Goal: Entertainment & Leisure: Consume media (video, audio)

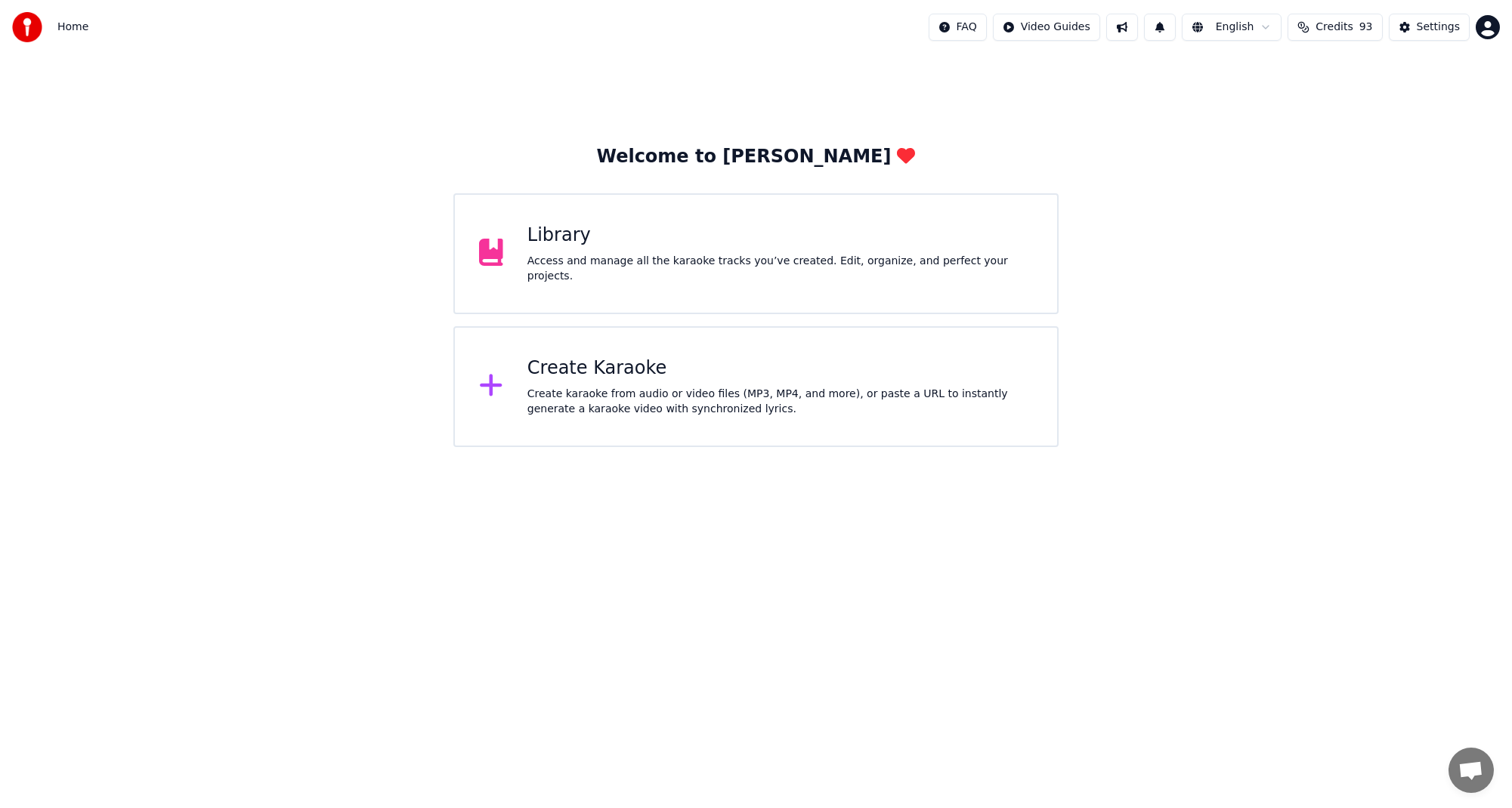
click at [734, 248] on div "Library" at bounding box center [781, 235] width 506 height 25
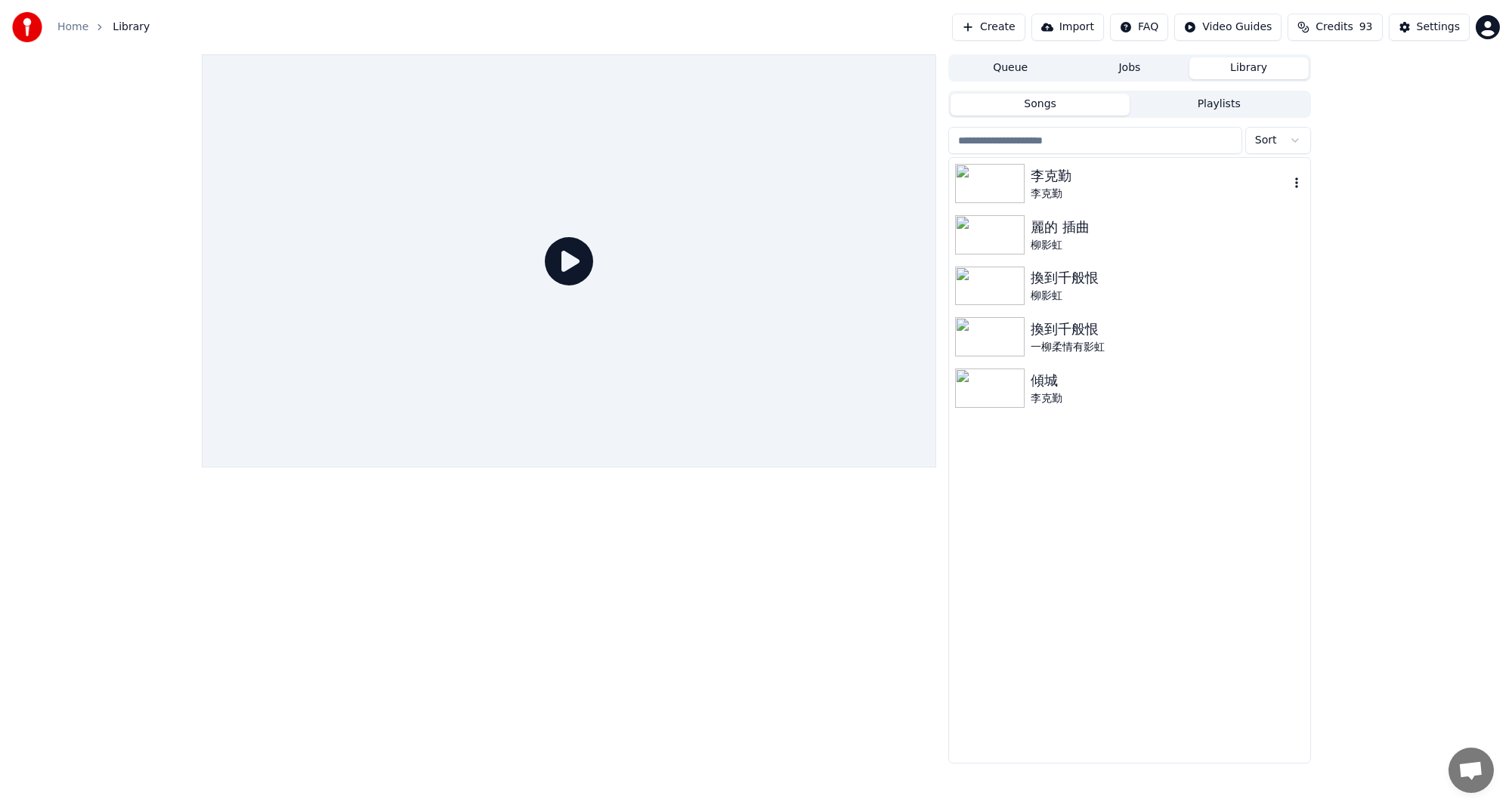
click at [1037, 197] on div "李克勤" at bounding box center [1159, 194] width 258 height 15
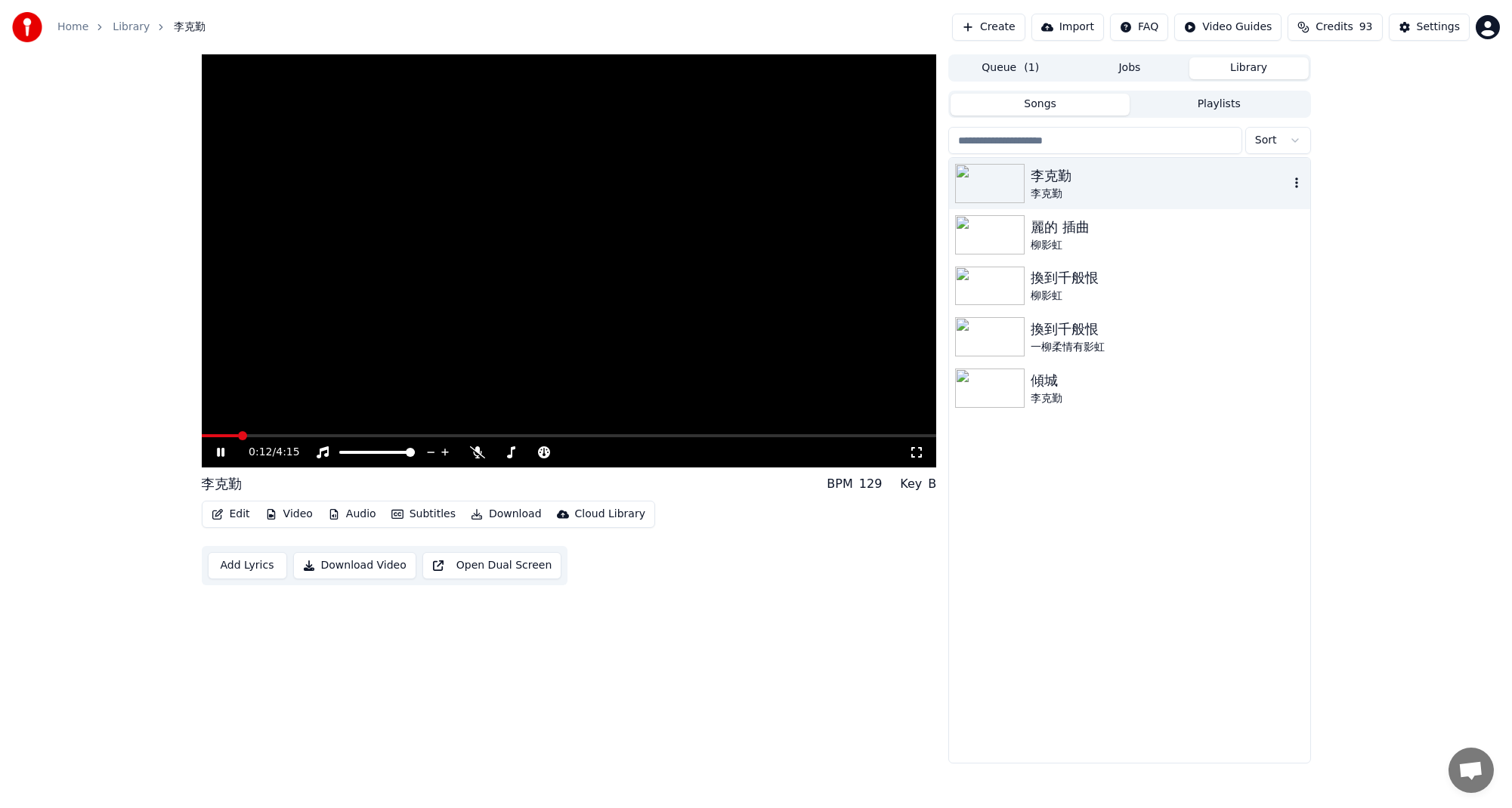
click at [1297, 182] on icon "button" at bounding box center [1296, 182] width 15 height 12
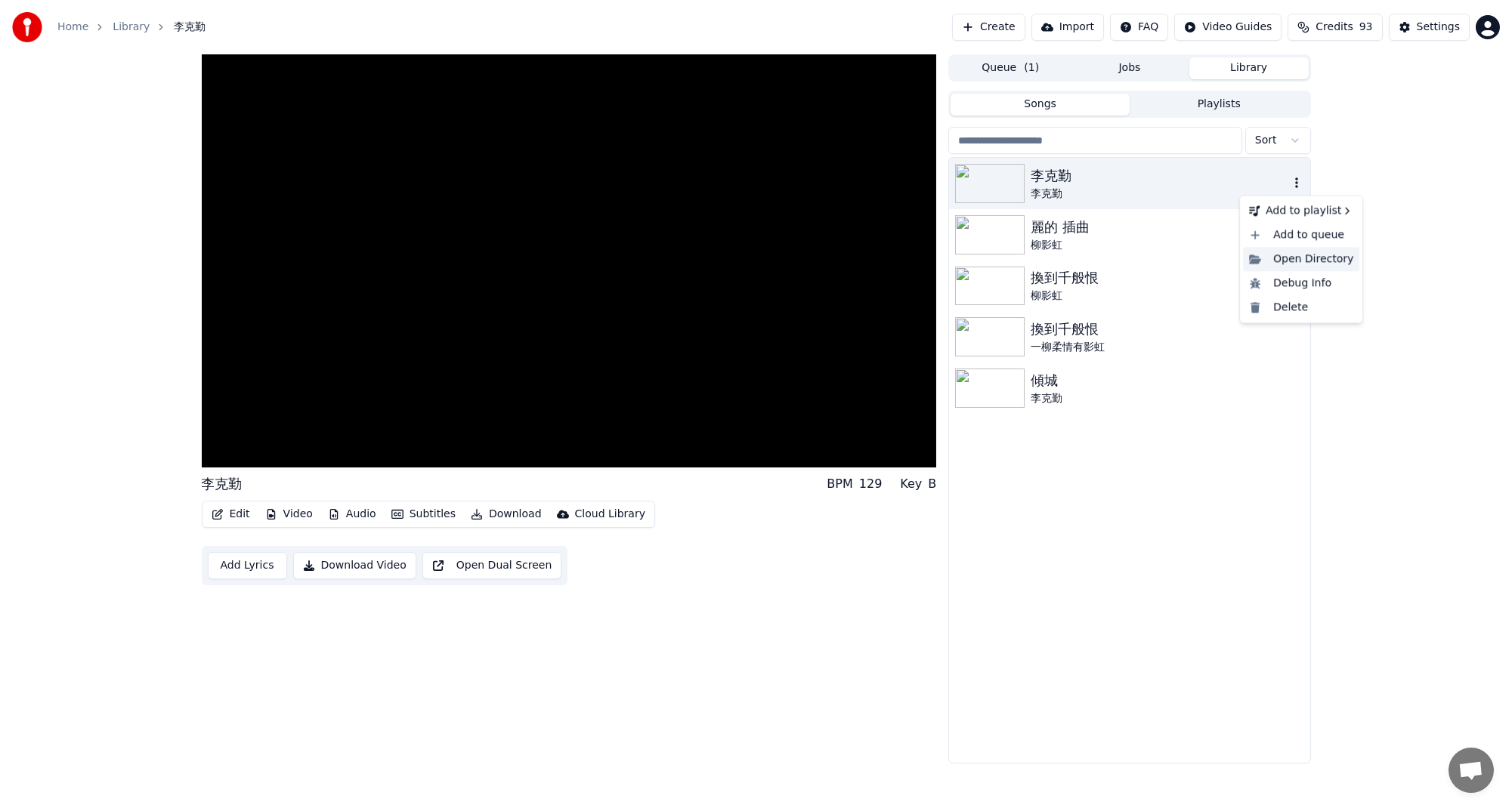
click at [1287, 263] on div "Open Directory" at bounding box center [1301, 259] width 116 height 25
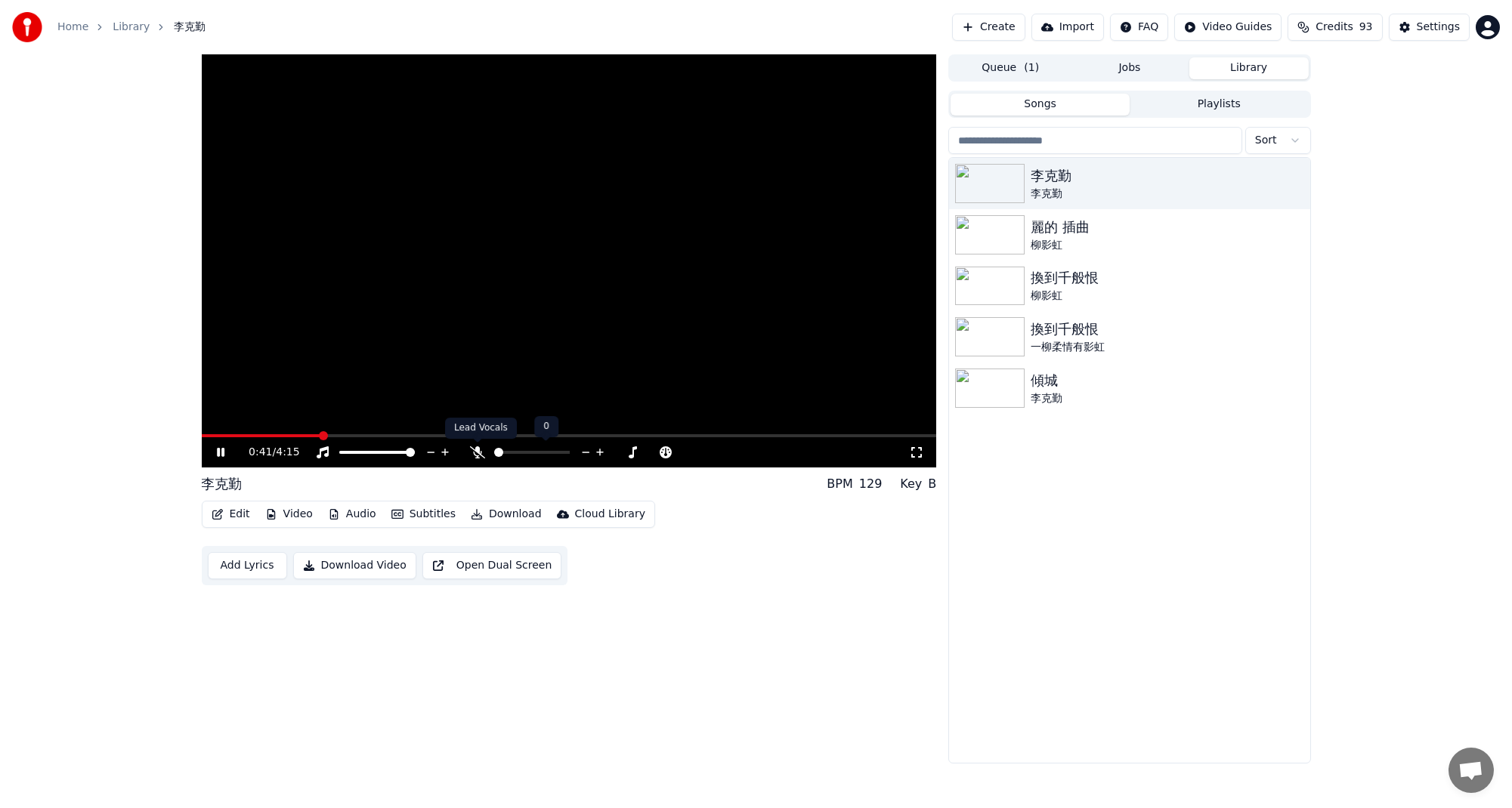
click at [479, 452] on icon at bounding box center [477, 452] width 15 height 12
click at [1296, 184] on icon "button" at bounding box center [1297, 182] width 3 height 10
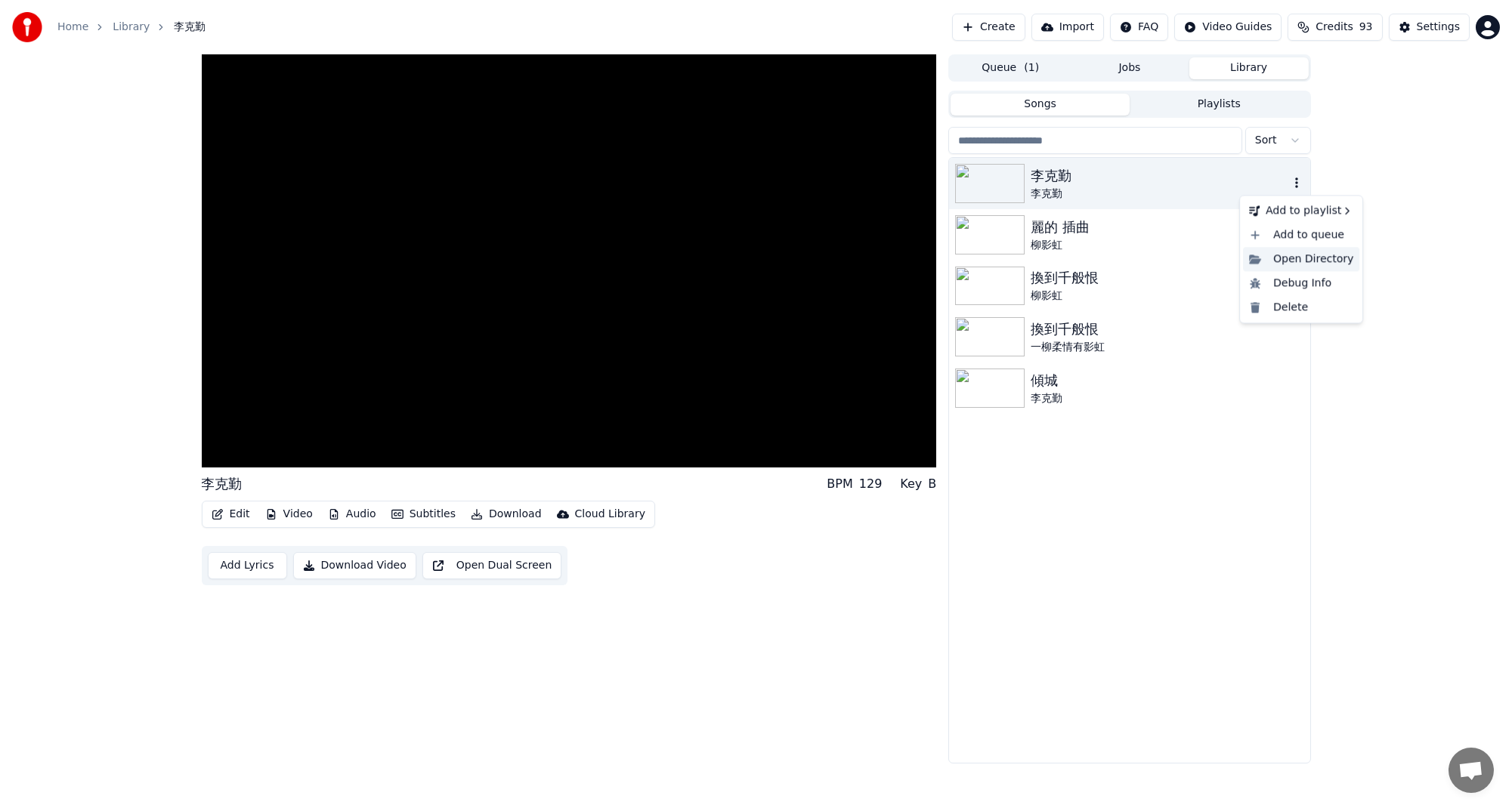
click at [1307, 261] on div "Open Directory" at bounding box center [1301, 259] width 116 height 25
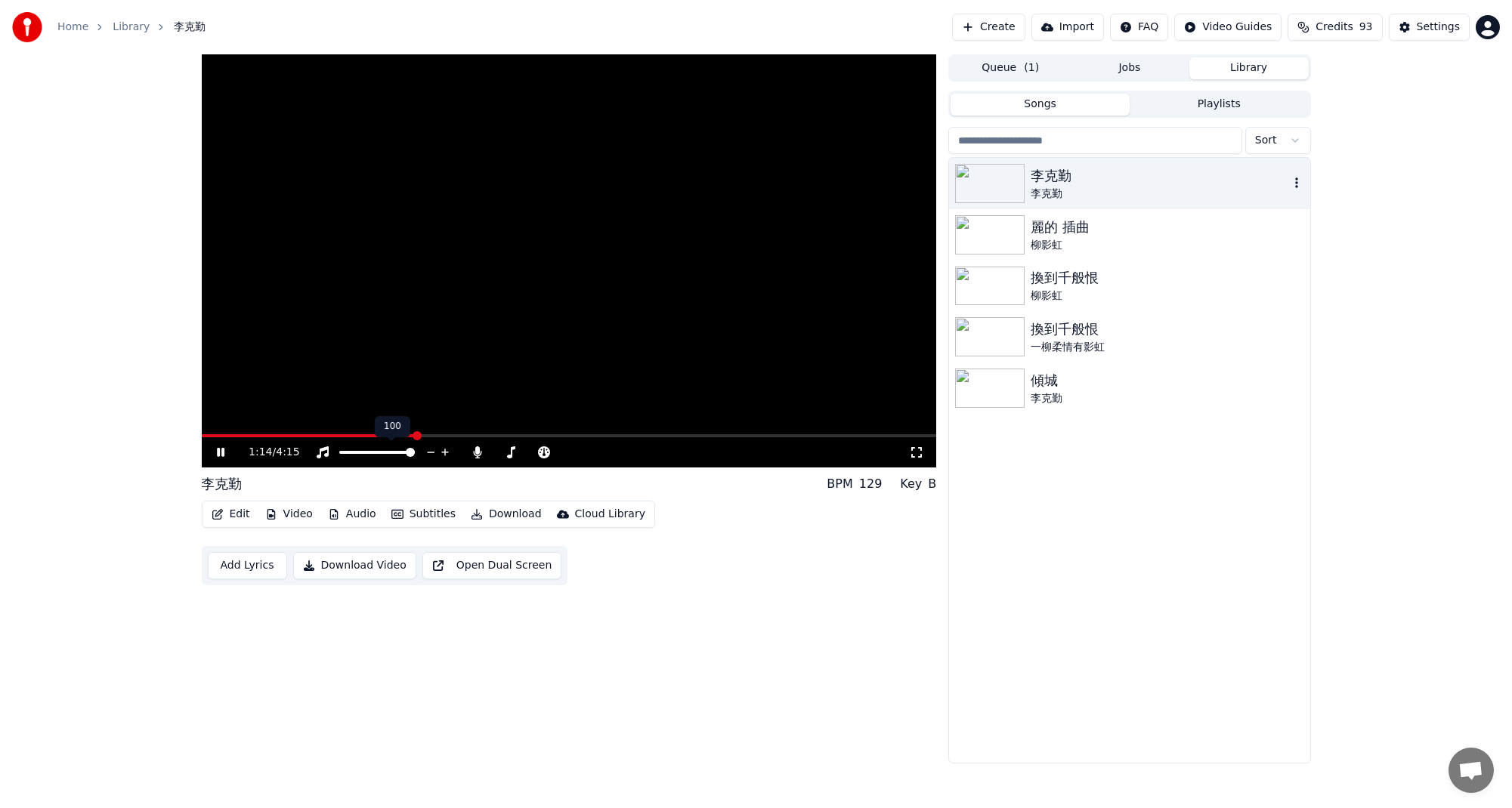
click at [388, 448] on div at bounding box center [391, 452] width 122 height 15
click at [369, 453] on span at bounding box center [354, 452] width 30 height 3
click at [378, 451] on span at bounding box center [376, 452] width 75 height 3
click at [385, 448] on div at bounding box center [391, 452] width 122 height 15
click at [388, 451] on span at bounding box center [376, 452] width 75 height 3
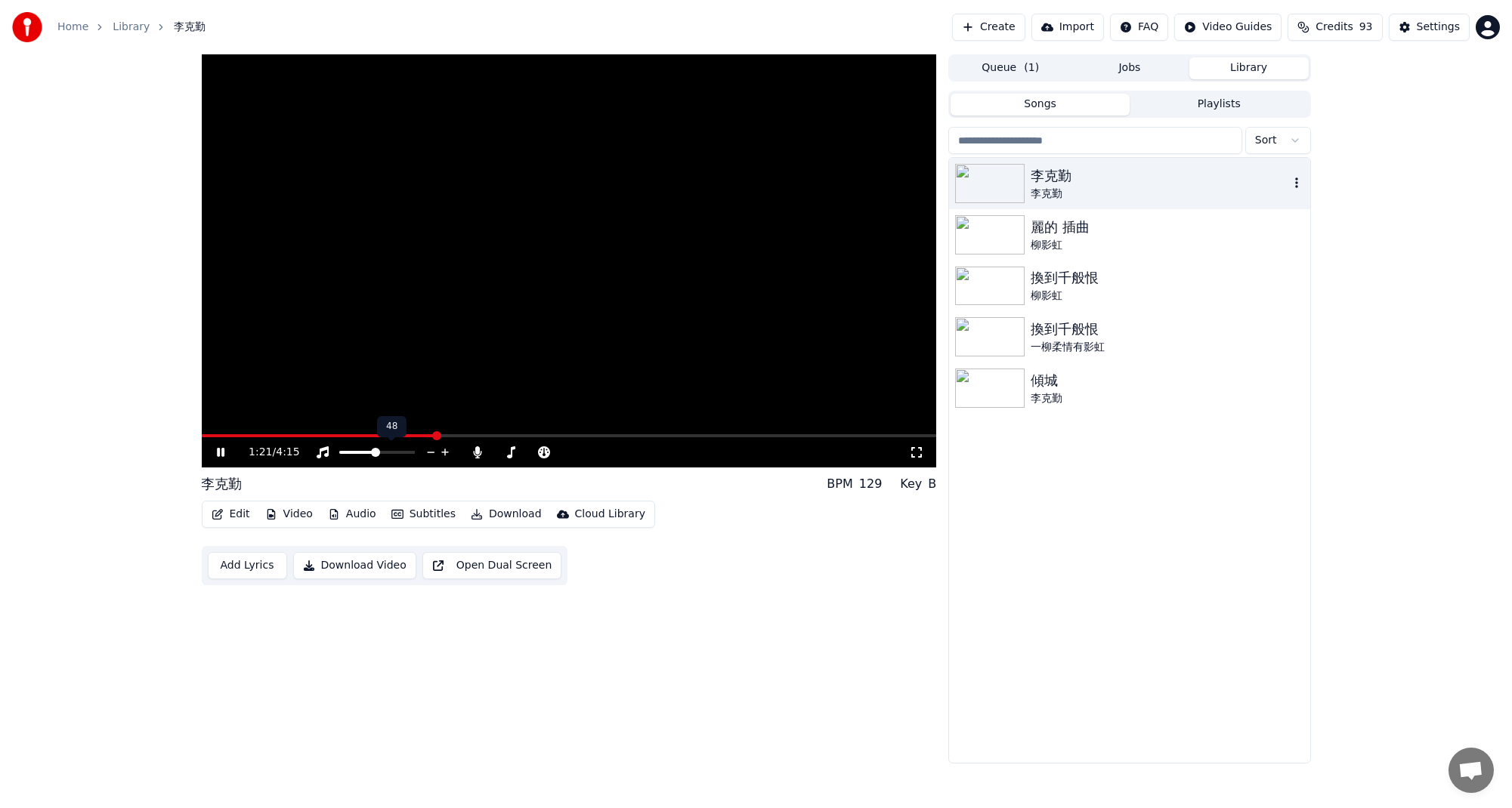
click at [375, 451] on span at bounding box center [357, 452] width 36 height 3
click at [223, 449] on icon at bounding box center [221, 452] width 8 height 9
click at [995, 395] on img at bounding box center [990, 388] width 70 height 40
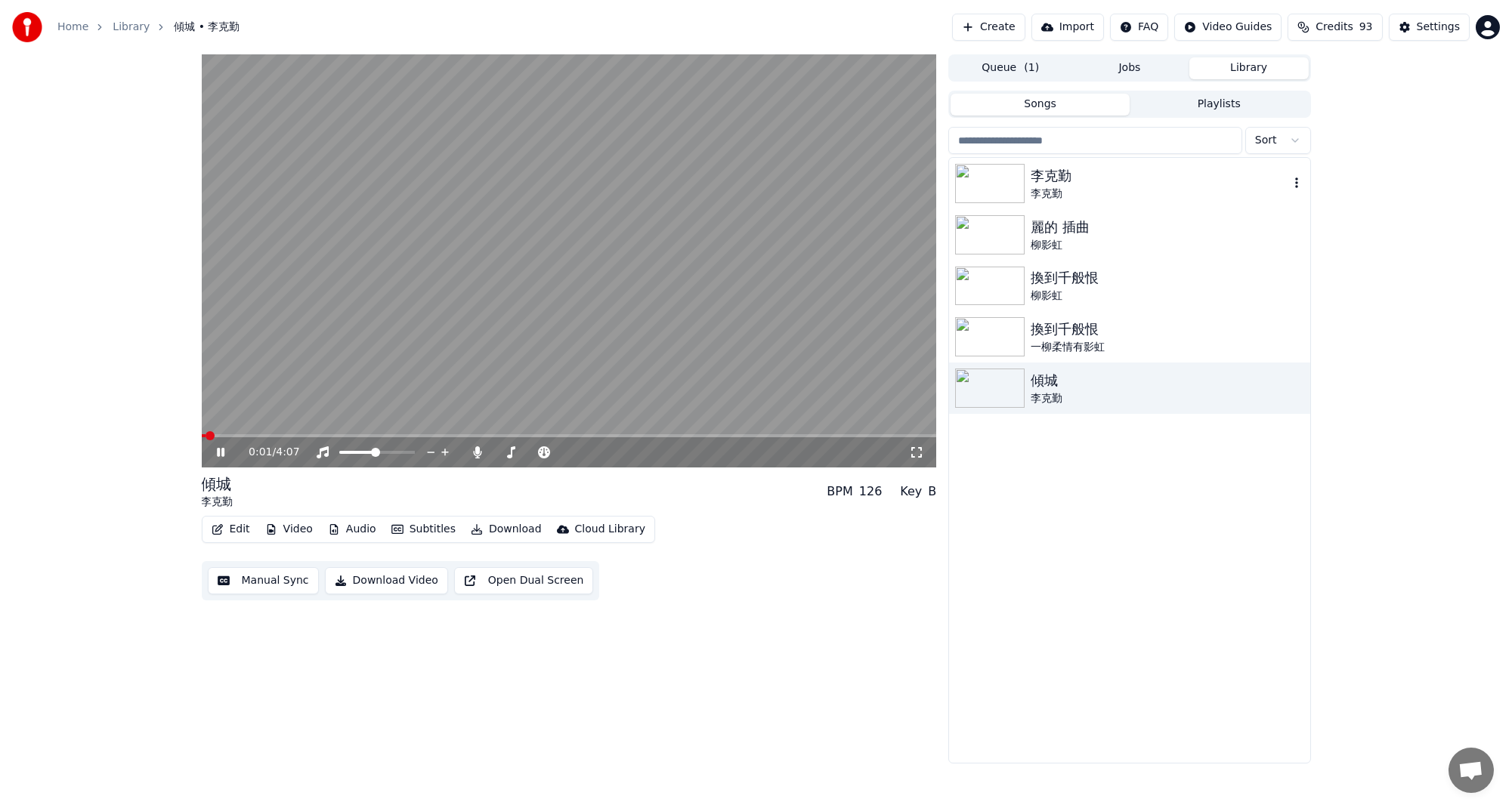
drag, startPoint x: 235, startPoint y: 481, endPoint x: 198, endPoint y: 482, distance: 37.0
click at [198, 482] on div "0:01 / 4:07 傾城 [PERSON_NAME] BPM 126 Key B Edit Video Audio Subtitles Download …" at bounding box center [756, 409] width 1133 height 709
drag, startPoint x: 201, startPoint y: 486, endPoint x: 234, endPoint y: 483, distance: 33.1
click at [234, 483] on div "傾城 [PERSON_NAME] BPM 126 Key B" at bounding box center [570, 492] width 735 height 36
click at [974, 185] on img at bounding box center [990, 184] width 70 height 40
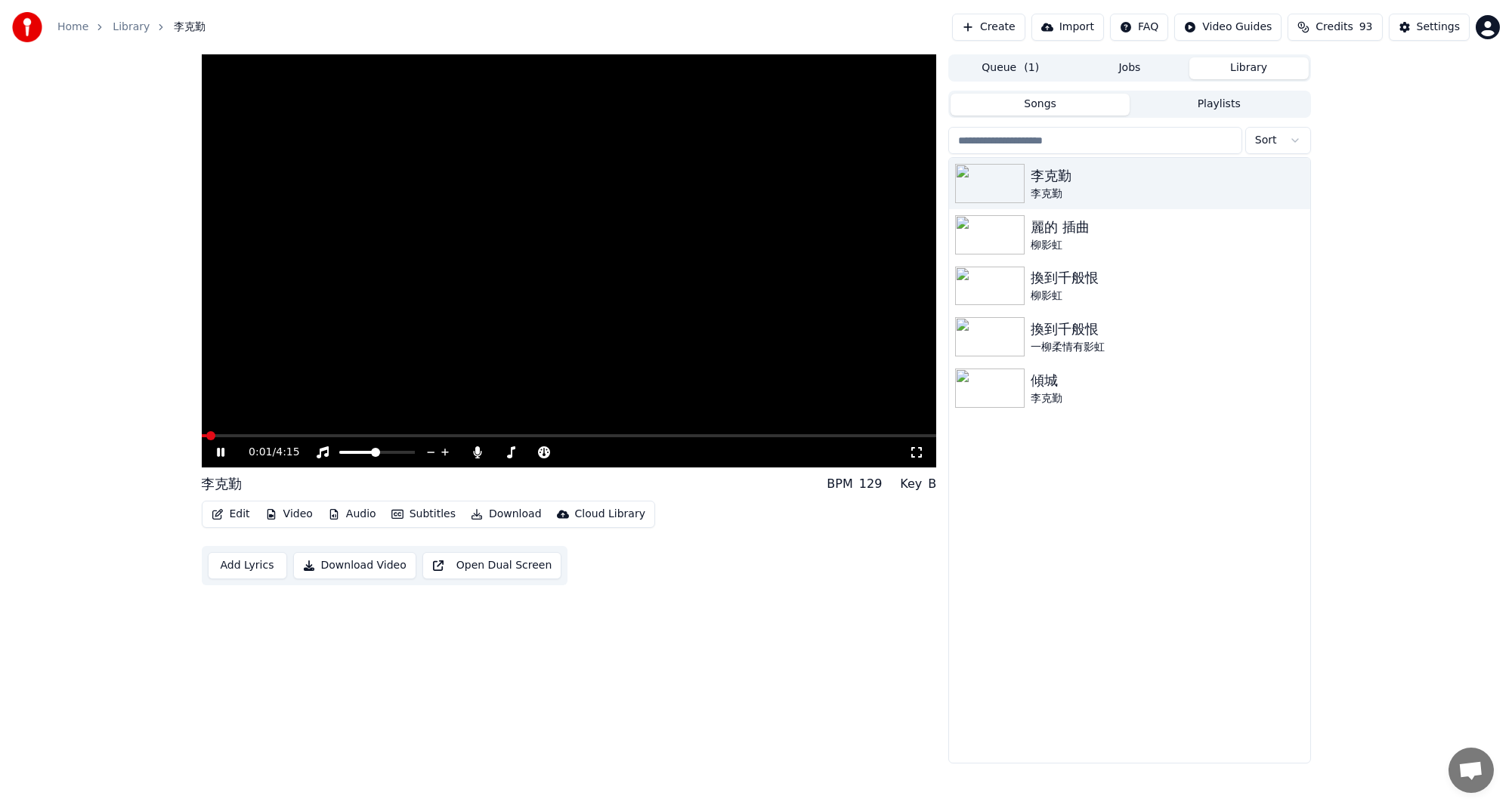
click at [477, 66] on video at bounding box center [570, 261] width 735 height 414
click at [710, 391] on video at bounding box center [570, 261] width 735 height 414
click at [412, 379] on video at bounding box center [570, 261] width 735 height 414
click at [1036, 246] on div "柳影虹" at bounding box center [1159, 245] width 258 height 15
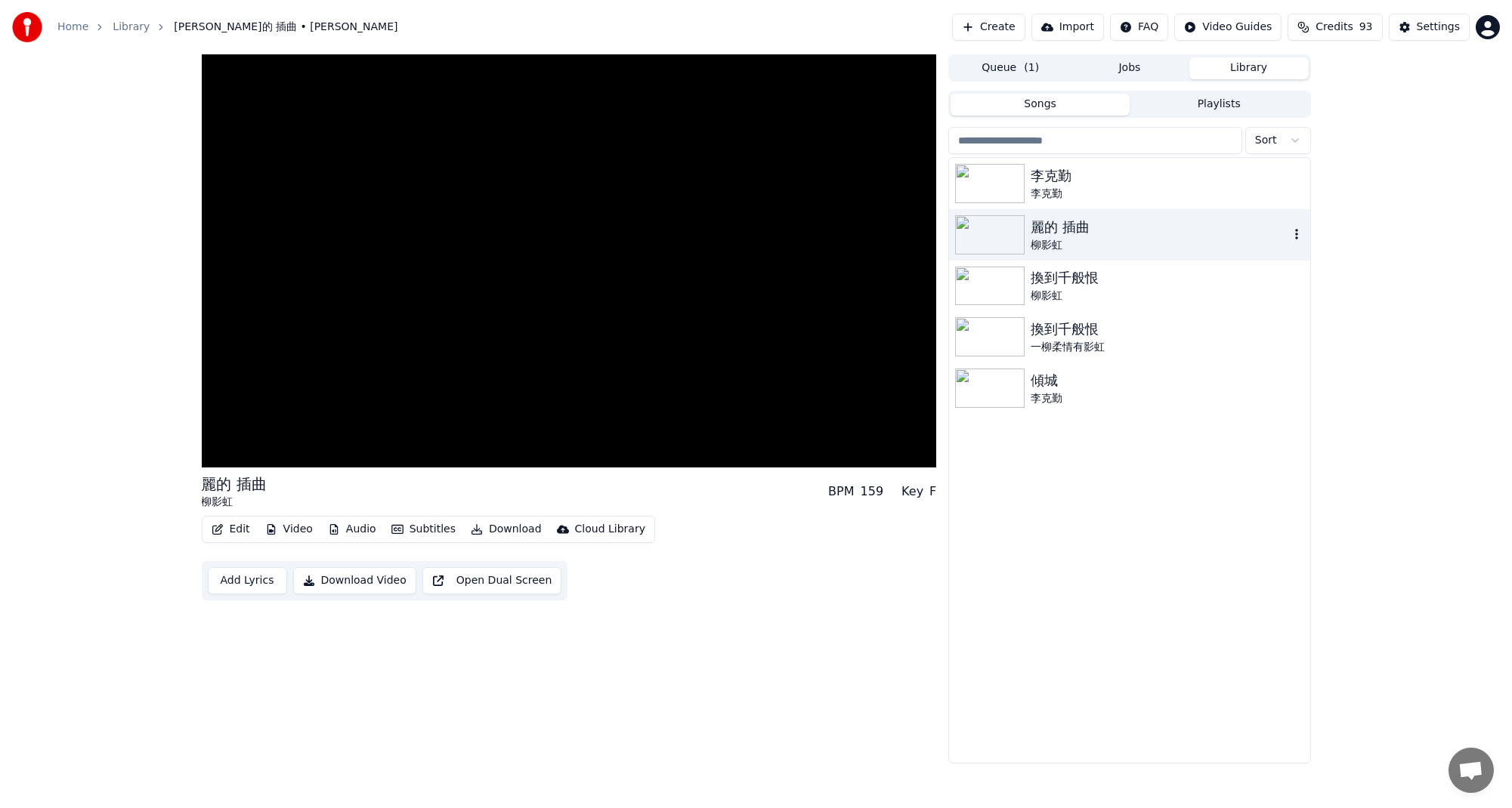
click at [1022, 246] on img at bounding box center [990, 235] width 70 height 40
click at [1046, 242] on div "柳影虹" at bounding box center [1159, 245] width 258 height 15
click at [309, 488] on div "麗的 插曲 [PERSON_NAME] BPM 159 Key F" at bounding box center [570, 492] width 735 height 36
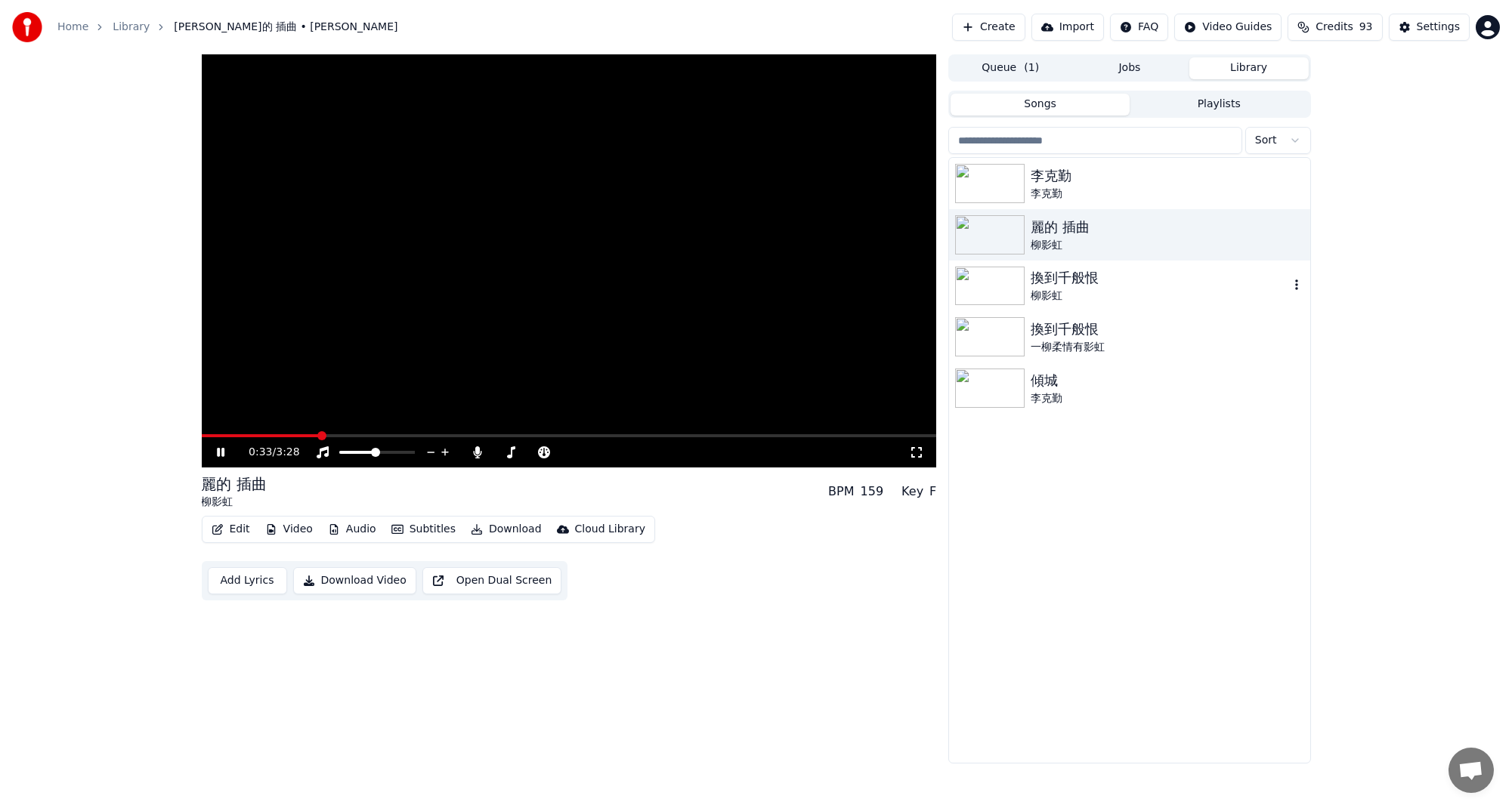
click at [1004, 288] on img at bounding box center [990, 287] width 70 height 40
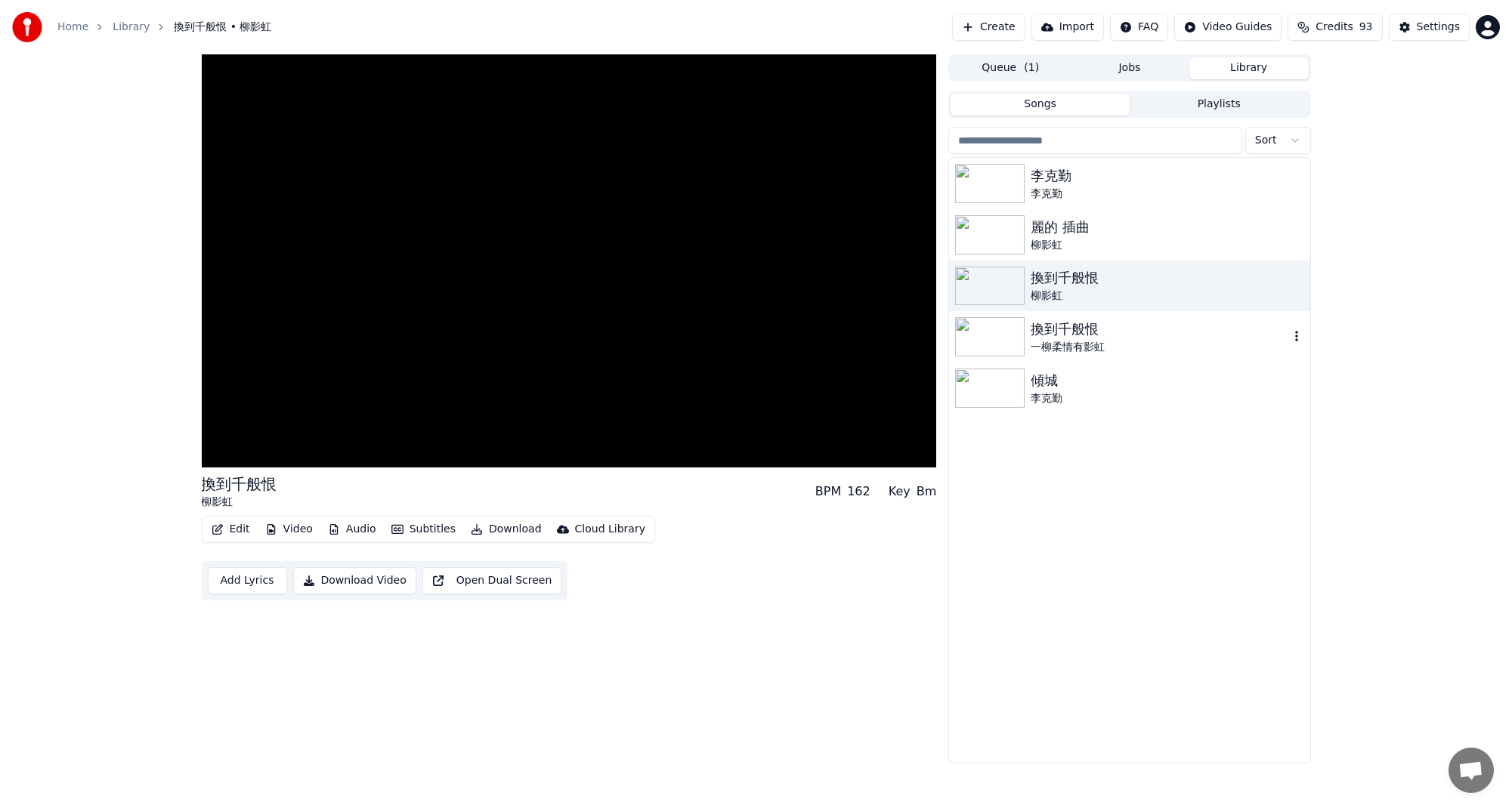
click at [1012, 341] on img at bounding box center [990, 337] width 70 height 40
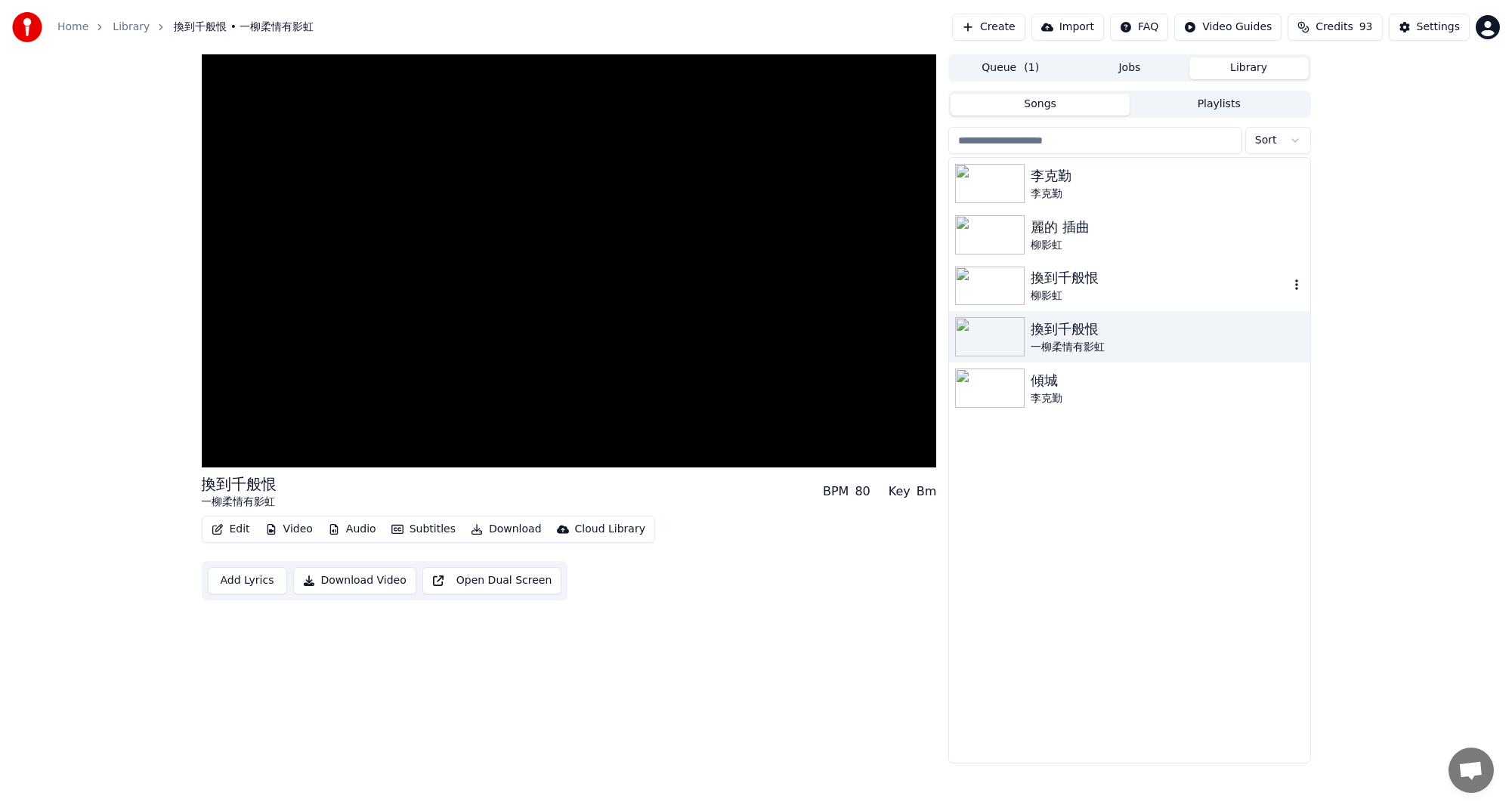
click at [1011, 297] on img at bounding box center [990, 287] width 70 height 40
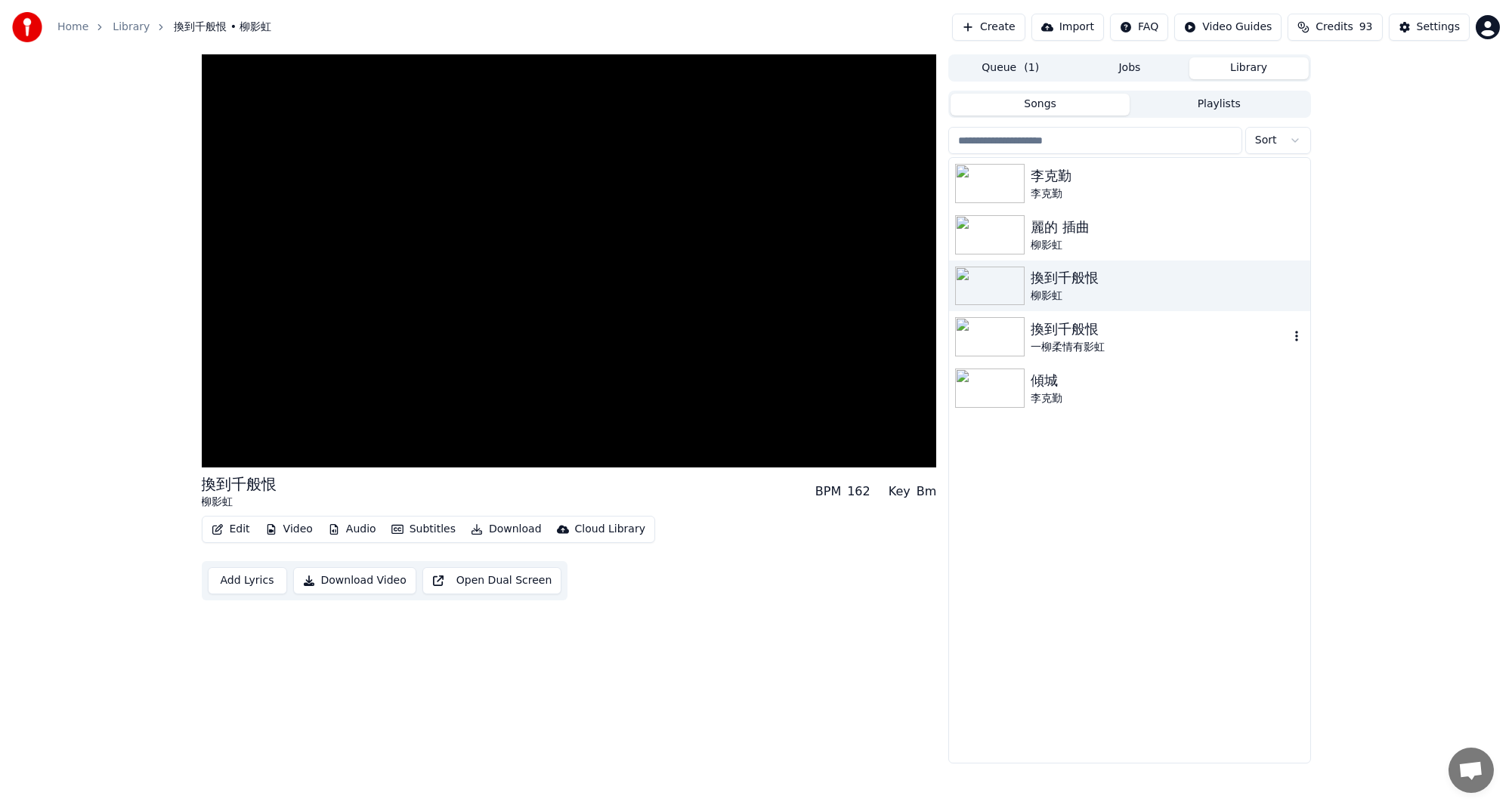
click at [1009, 329] on img at bounding box center [990, 337] width 70 height 40
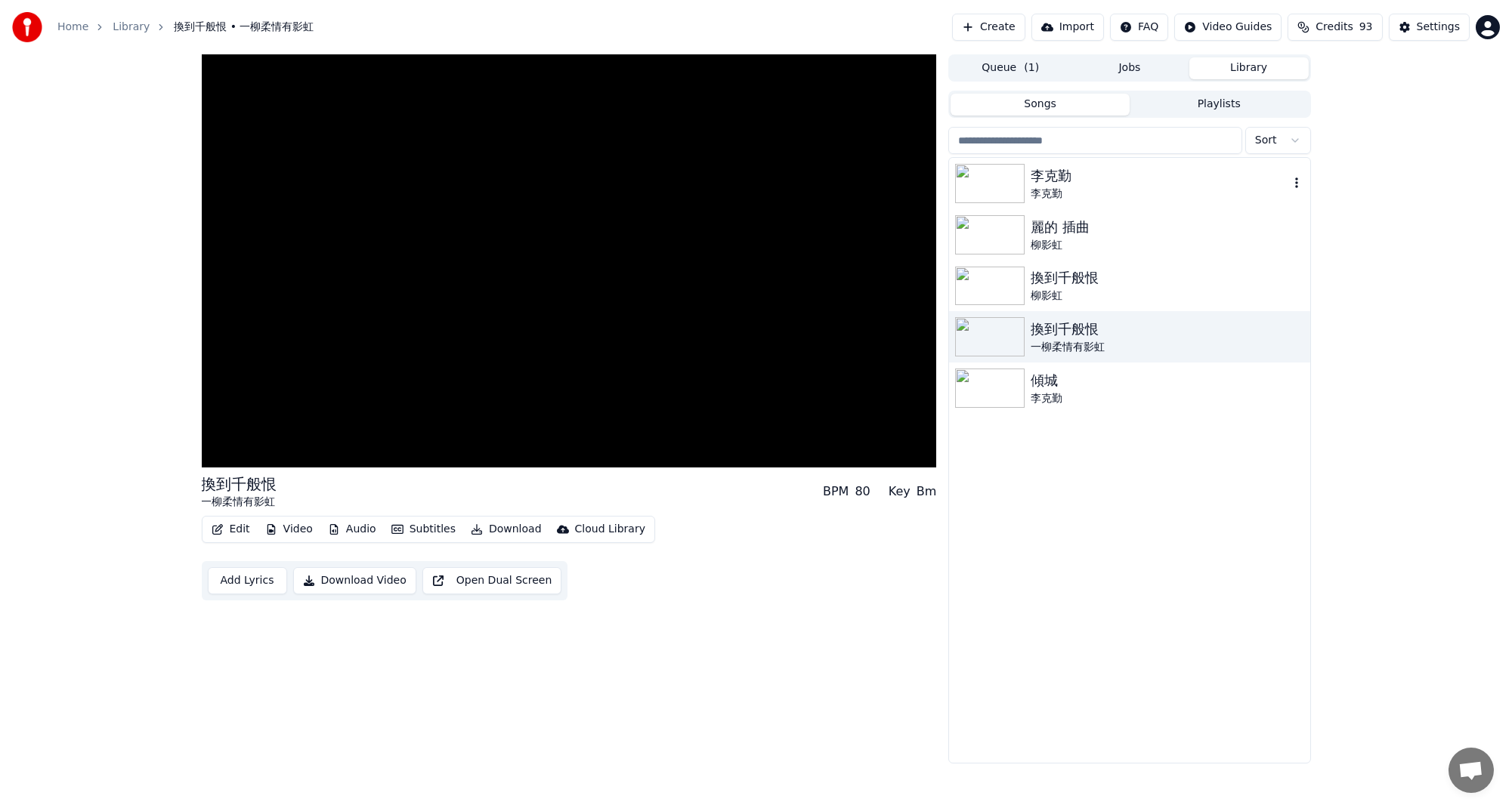
click at [1017, 199] on img at bounding box center [990, 184] width 70 height 40
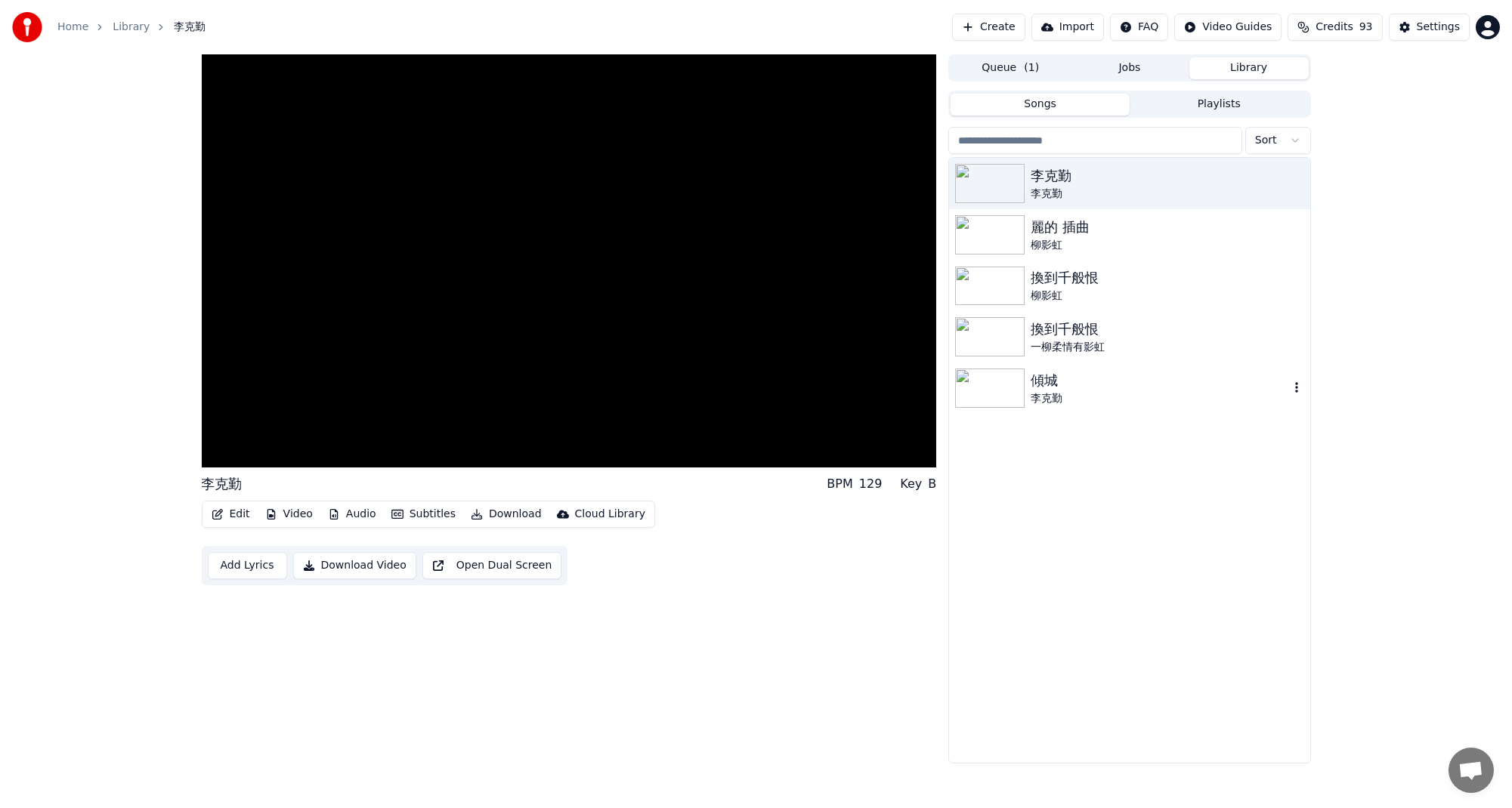
click at [1000, 375] on img at bounding box center [990, 388] width 70 height 40
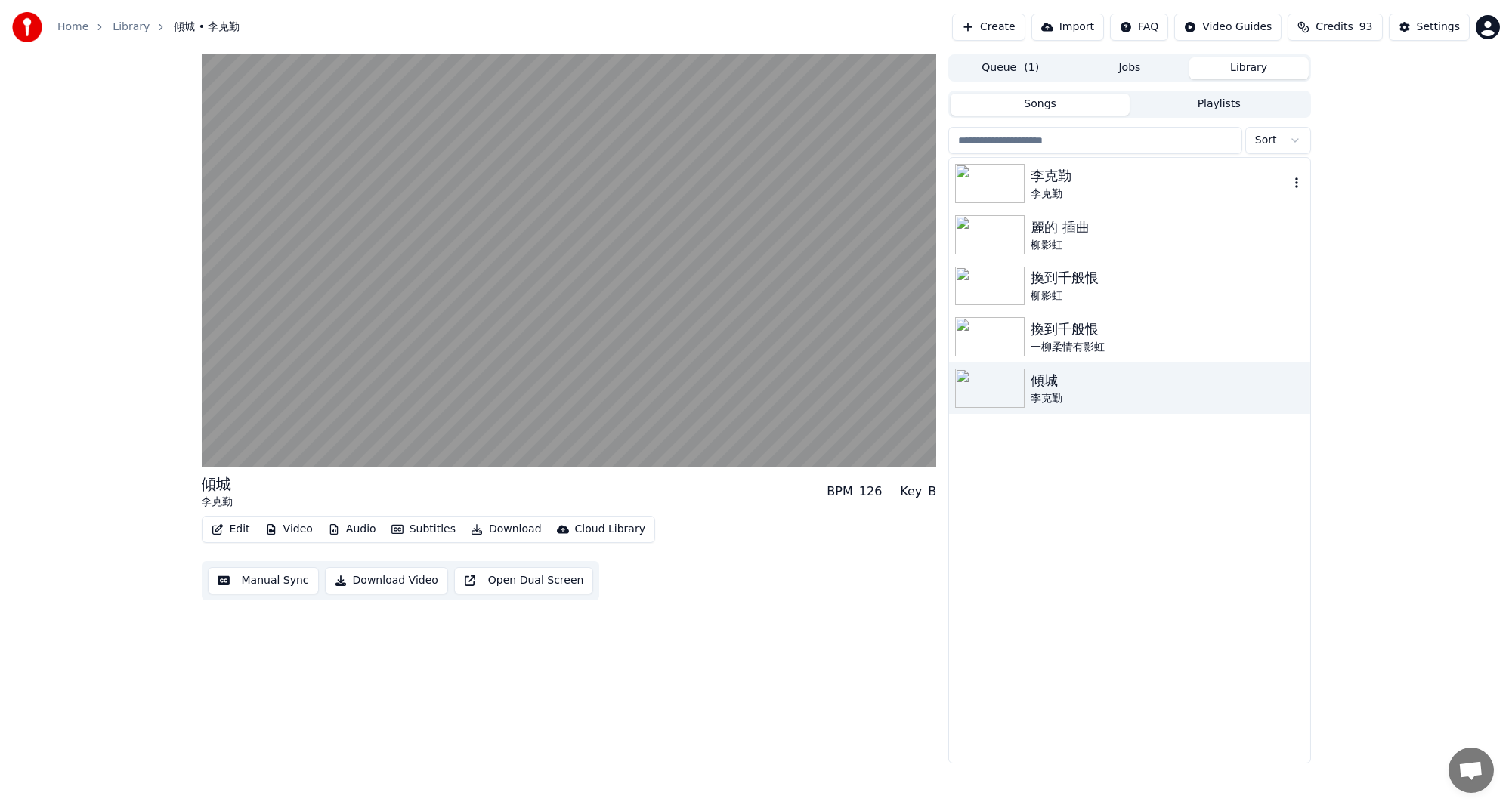
click at [1002, 198] on img at bounding box center [990, 184] width 70 height 40
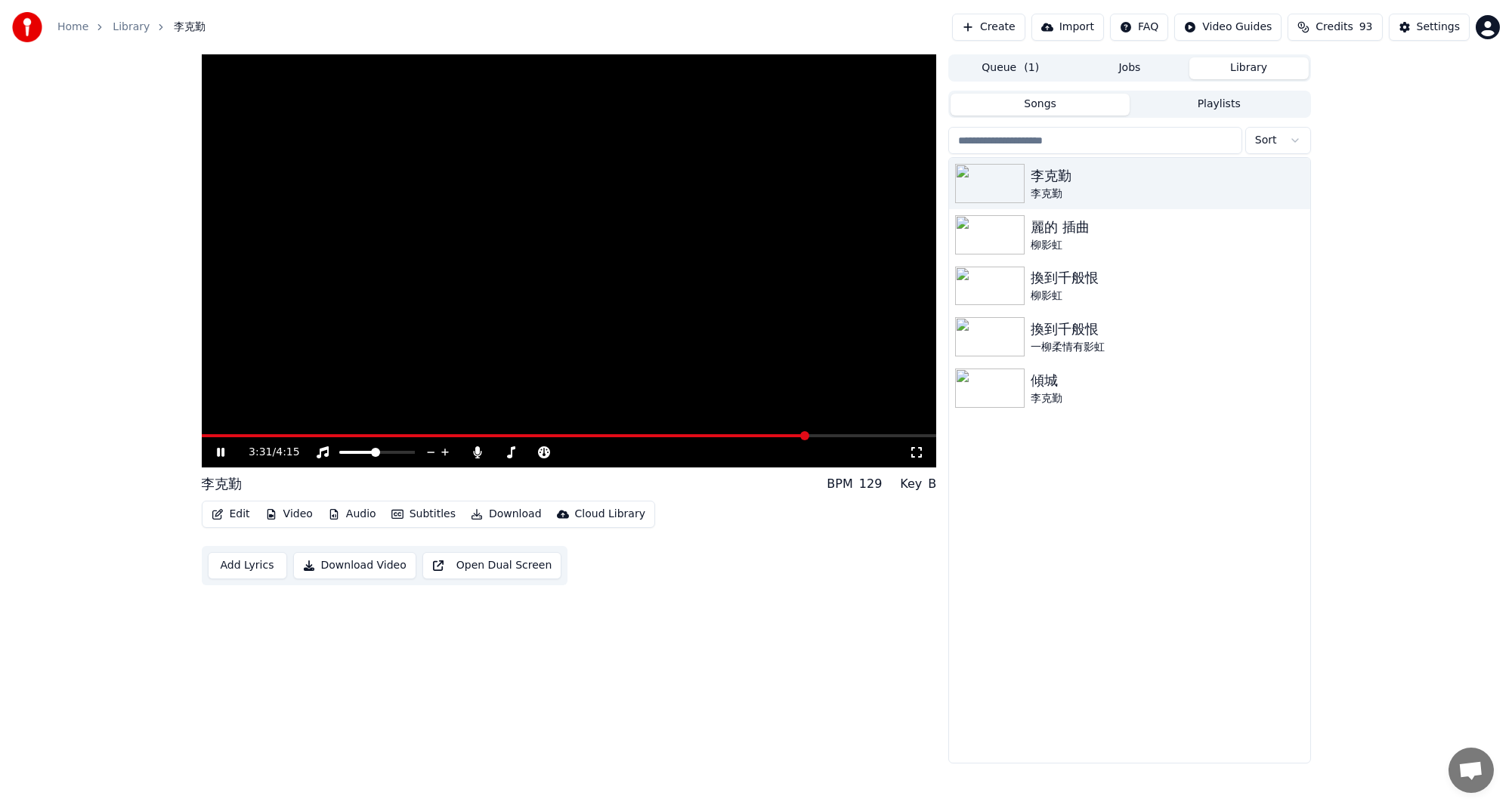
click at [226, 454] on icon at bounding box center [231, 452] width 36 height 12
